Goal: Navigation & Orientation: Go to known website

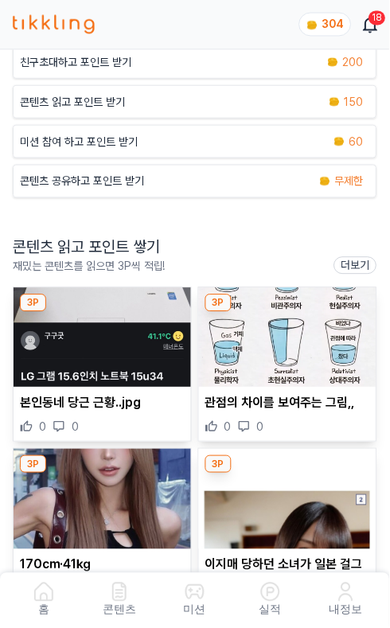
scroll to position [152, 0]
